Goal: Information Seeking & Learning: Learn about a topic

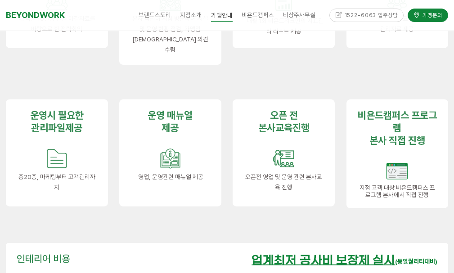
scroll to position [1124, 0]
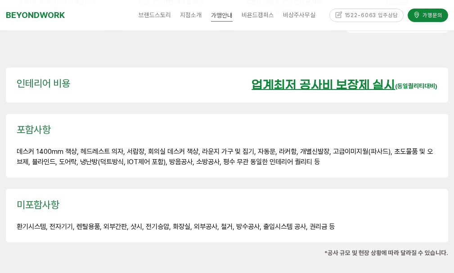
click at [306, 78] on u "업계최저 공사비 보장제 실시" at bounding box center [322, 85] width 143 height 14
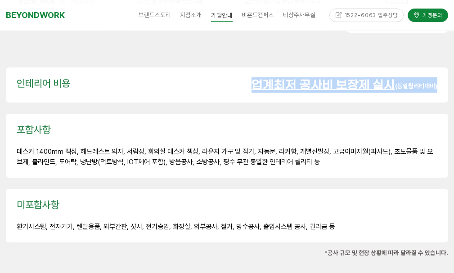
click at [306, 78] on u "업계최저 공사비 보장제 실시" at bounding box center [322, 85] width 143 height 14
click at [292, 78] on u "업계최저 공사비 보장제 실시" at bounding box center [322, 85] width 143 height 14
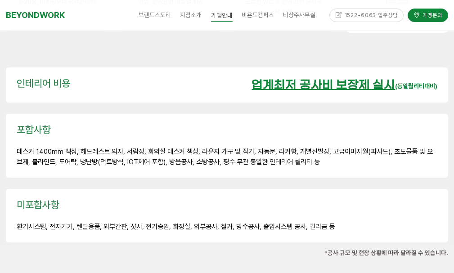
click at [246, 147] on span "데스커 1400mm 책상, 헤드레스트 의자, 서랍장, 회의실 데스커 책상, 라운지 가구 및 집기, 자동문, 라커함, 개별신발장, 고급이미지월(…" at bounding box center [225, 156] width 416 height 19
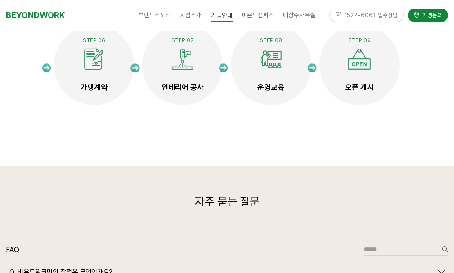
scroll to position [1798, 0]
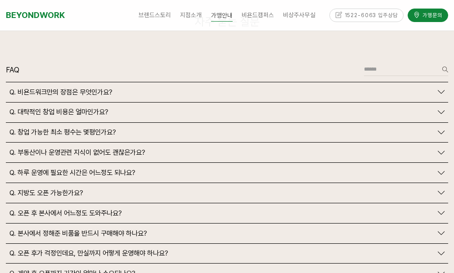
click at [76, 189] on span "Q. 지방도 오픈 가능한가요?" at bounding box center [46, 193] width 74 height 8
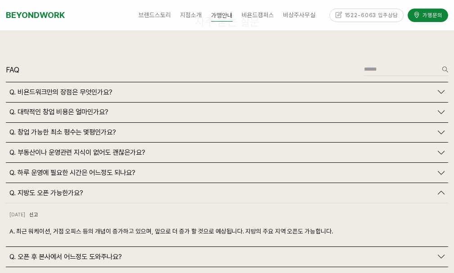
click at [102, 108] on span "Q. 대략적인 창업 비용은 얼마인가요?" at bounding box center [58, 112] width 99 height 8
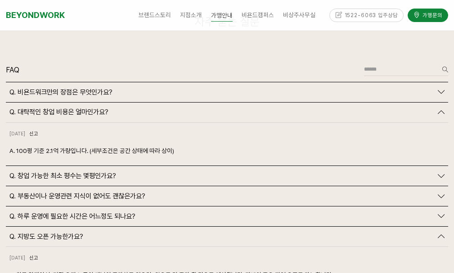
click at [98, 146] on p "A. 100평 기준 2.1억 가량입니다. (세부조건은 공간 상태에 따라 상이)" at bounding box center [226, 151] width 435 height 10
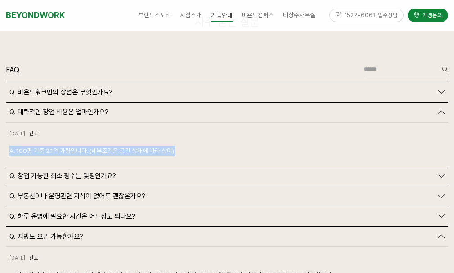
click at [98, 146] on p "A. 100평 기준 2.1억 가량입니다. (세부조건은 공간 상태에 따라 상이)" at bounding box center [226, 151] width 435 height 10
click at [139, 146] on p "A. 100평 기준 2.1억 가량입니다. (세부조건은 공간 상태에 따라 상이)" at bounding box center [226, 151] width 435 height 10
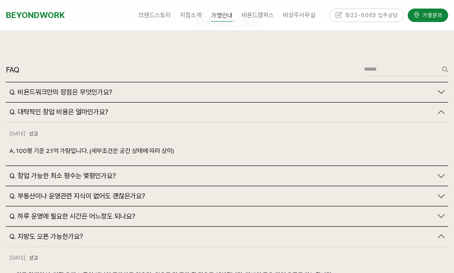
click at [138, 146] on p "A. 100평 기준 2.1억 가량입니다. (세부조건은 공간 상태에 따라 상이)" at bounding box center [226, 151] width 435 height 10
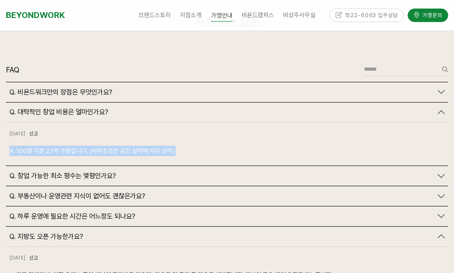
click at [138, 146] on p "A. 100평 기준 2.1억 가량입니다. (세부조건은 공간 상태에 따라 상이)" at bounding box center [226, 151] width 435 height 10
click at [132, 146] on p "A. 100평 기준 2.1억 가량입니다. (세부조건은 공간 상태에 따라 상이)" at bounding box center [226, 151] width 435 height 10
click at [135, 146] on p "A. 100평 기준 2.1억 가량입니다. (세부조건은 공간 상태에 따라 상이)" at bounding box center [226, 151] width 435 height 10
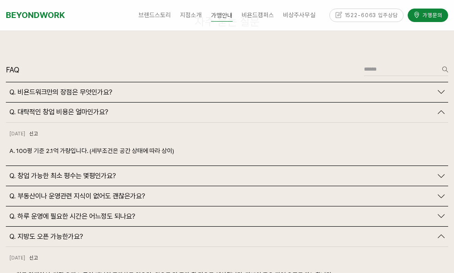
click at [153, 146] on p "A. 100평 기준 2.1억 가량입니다. (세부조건은 공간 상태에 따라 상이)" at bounding box center [226, 151] width 435 height 10
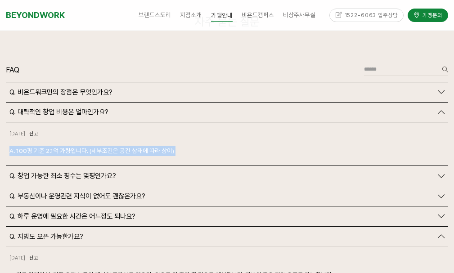
click at [153, 146] on p "A. 100평 기준 2.1억 가량입니다. (세부조건은 공간 상태에 따라 상이)" at bounding box center [226, 151] width 435 height 10
click at [140, 146] on p "A. 100평 기준 2.1억 가량입니다. (세부조건은 공간 상태에 따라 상이)" at bounding box center [226, 151] width 435 height 10
